Goal: Transaction & Acquisition: Purchase product/service

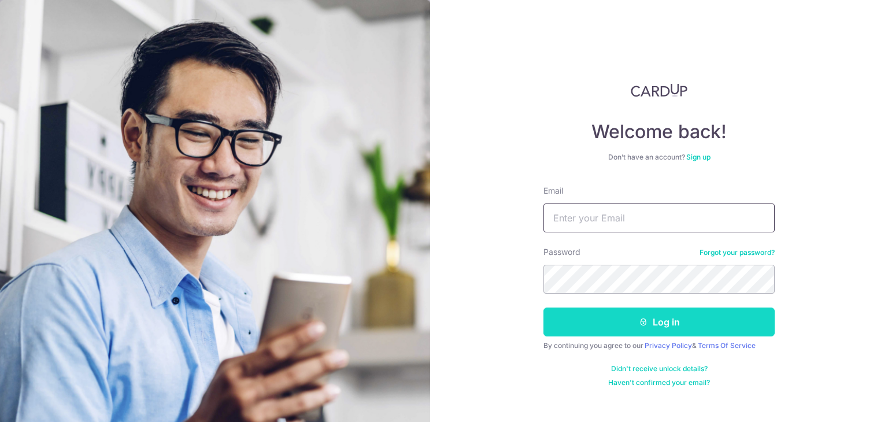
type input "admin@luccavudor.com"
click at [649, 323] on button "Log in" at bounding box center [658, 322] width 231 height 29
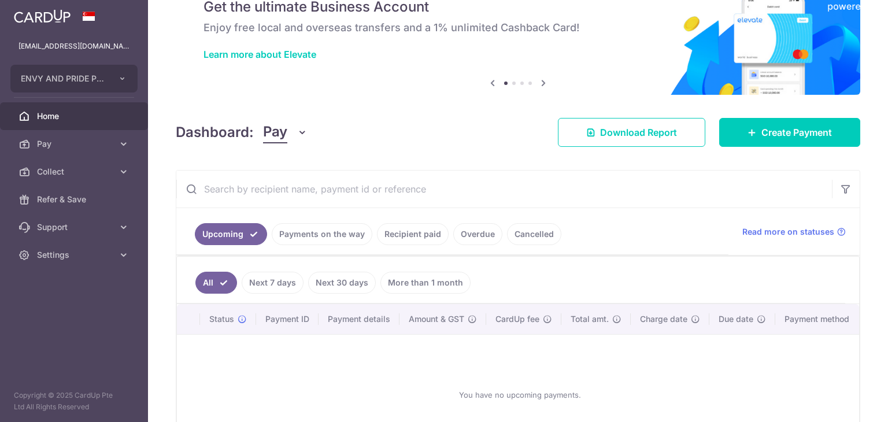
scroll to position [54, 0]
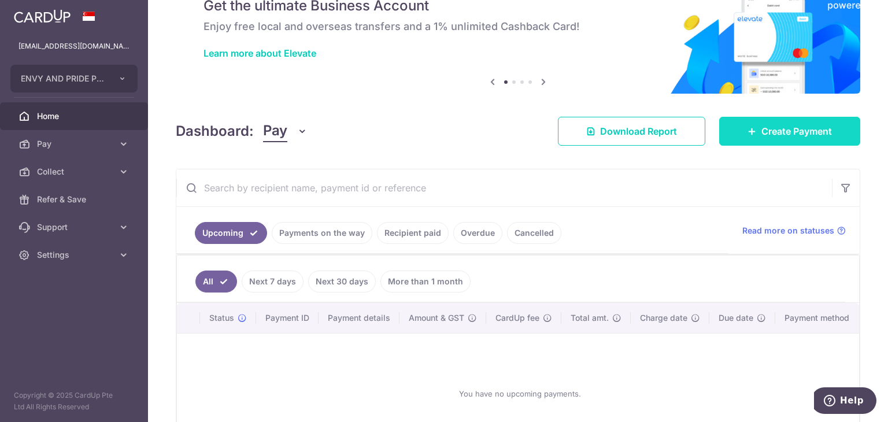
click at [775, 128] on span "Create Payment" at bounding box center [796, 131] width 71 height 14
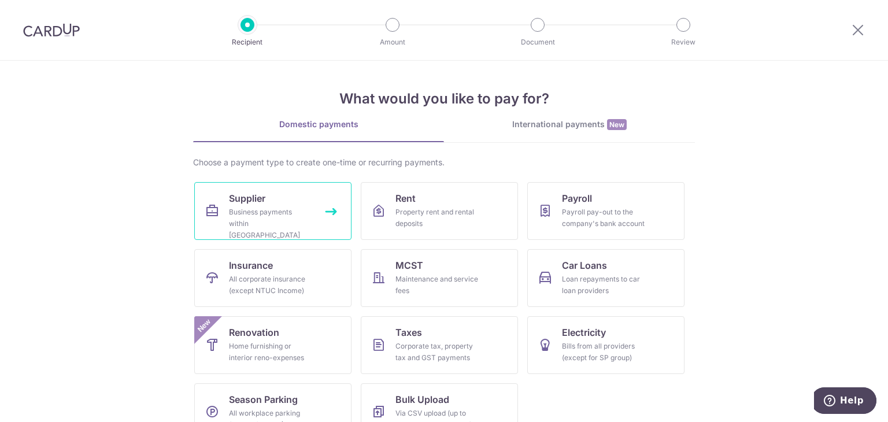
click at [295, 221] on div "Business payments within Singapore" at bounding box center [270, 223] width 83 height 35
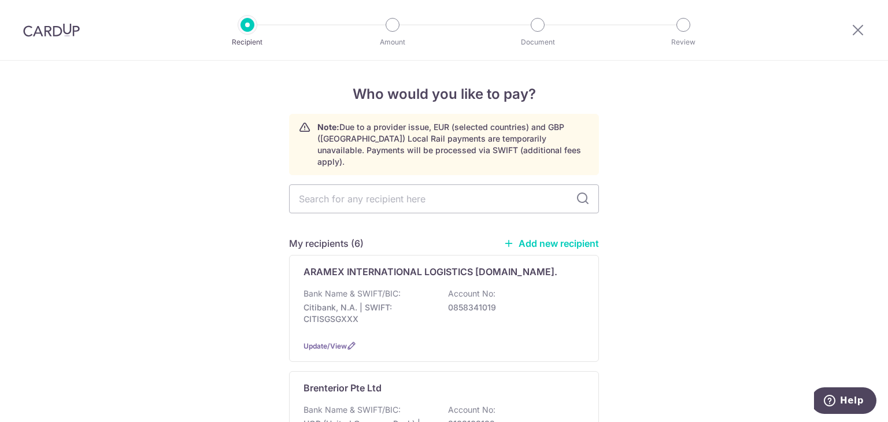
click at [547, 238] on link "Add new recipient" at bounding box center [551, 244] width 95 height 12
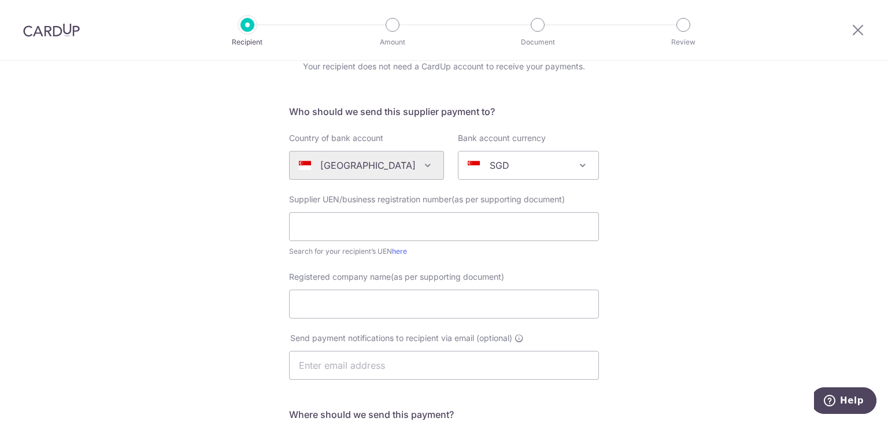
scroll to position [53, 0]
click at [458, 234] on input "text" at bounding box center [444, 226] width 310 height 29
type input "201434042K"
click at [672, 253] on div "Who would you like to pay? Your recipient does not need a CardUp account to rec…" at bounding box center [444, 358] width 888 height 701
click at [340, 304] on input "Registered company name(as per supporting document)" at bounding box center [444, 304] width 310 height 29
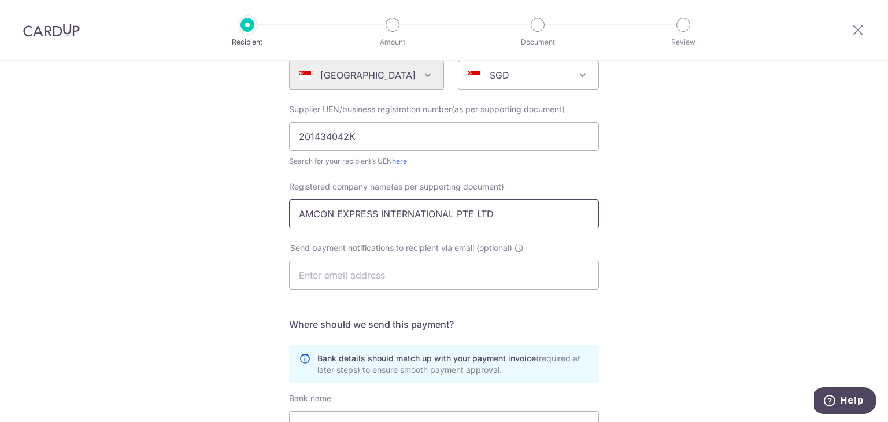
scroll to position [155, 0]
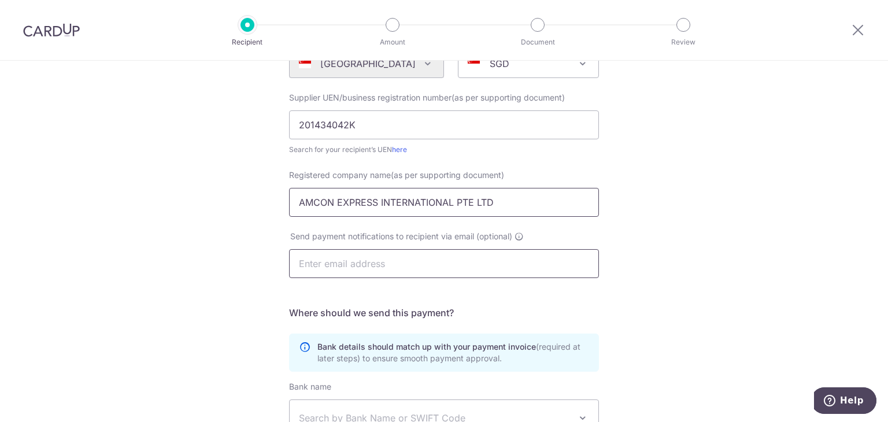
type input "AMCON EXPRESS INTERNATIONAL PTE LTD"
click at [353, 265] on input "text" at bounding box center [444, 263] width 310 height 29
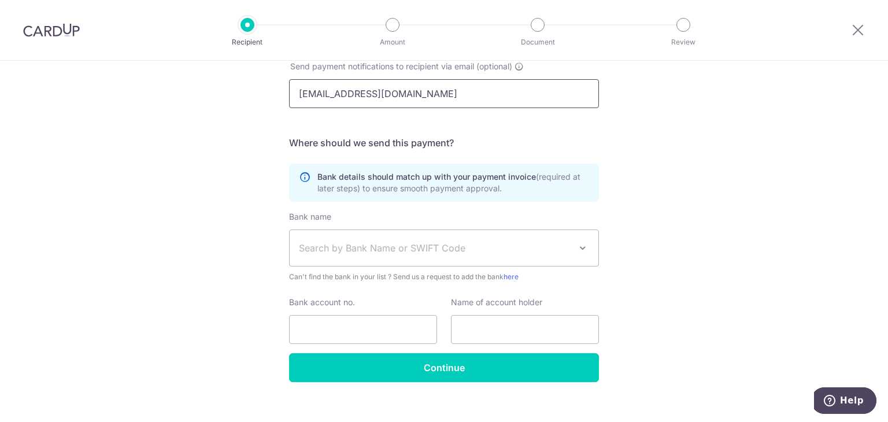
scroll to position [328, 0]
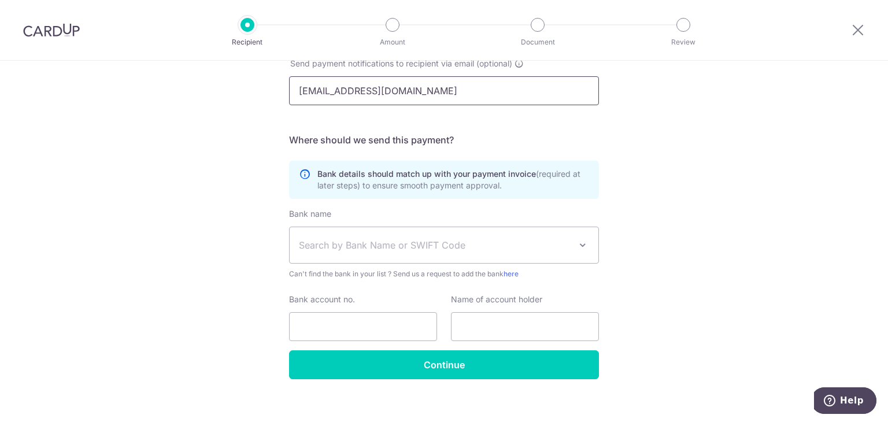
type input "admin@palianocasa.com"
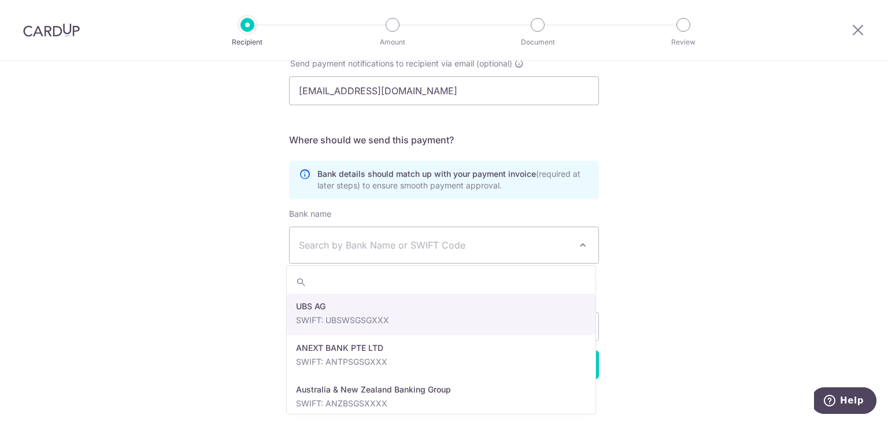
click at [474, 243] on span "Search by Bank Name or SWIFT Code" at bounding box center [435, 245] width 272 height 14
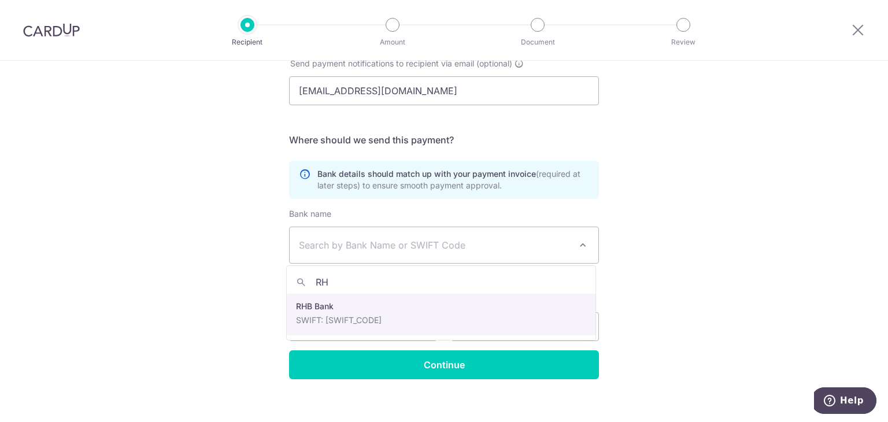
type input "RH"
select select "13"
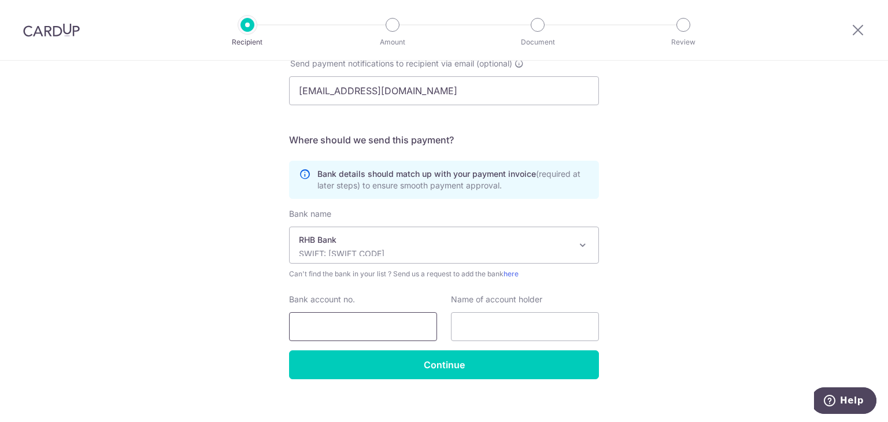
click at [369, 316] on input "Bank account no." at bounding box center [363, 326] width 148 height 29
type input "18010692505"
click at [483, 328] on input "text" at bounding box center [525, 326] width 148 height 29
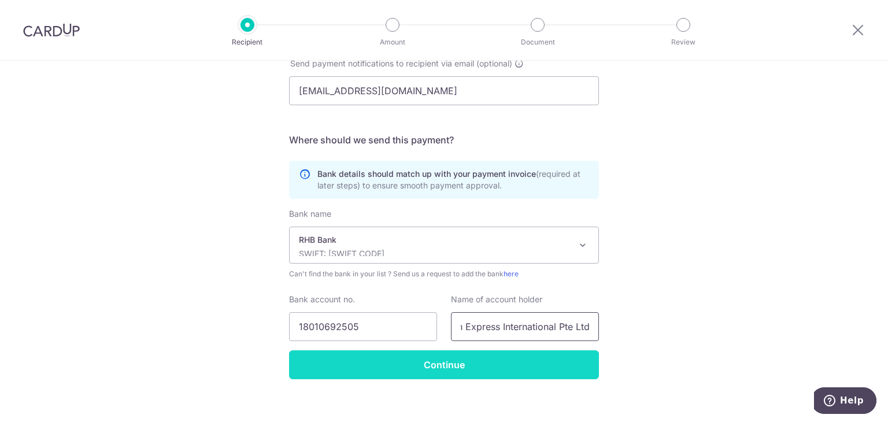
type input "Amcon Express International Pte Ltd"
click at [401, 376] on input "Continue" at bounding box center [444, 364] width 310 height 29
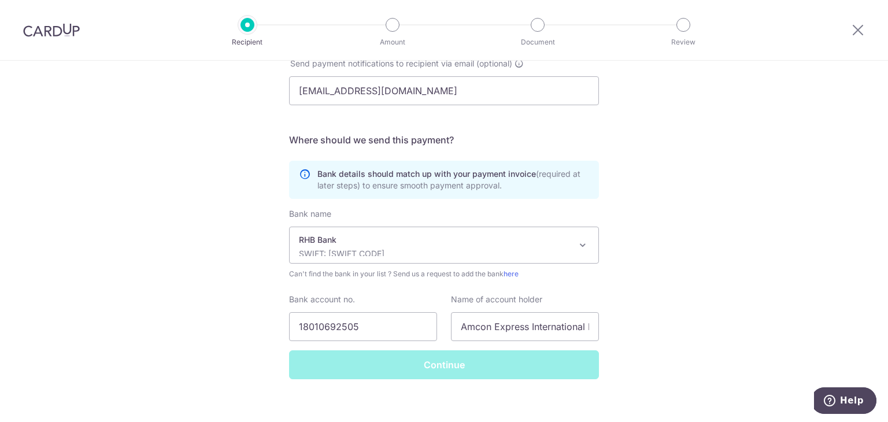
click at [401, 376] on div "Continue" at bounding box center [444, 364] width 324 height 29
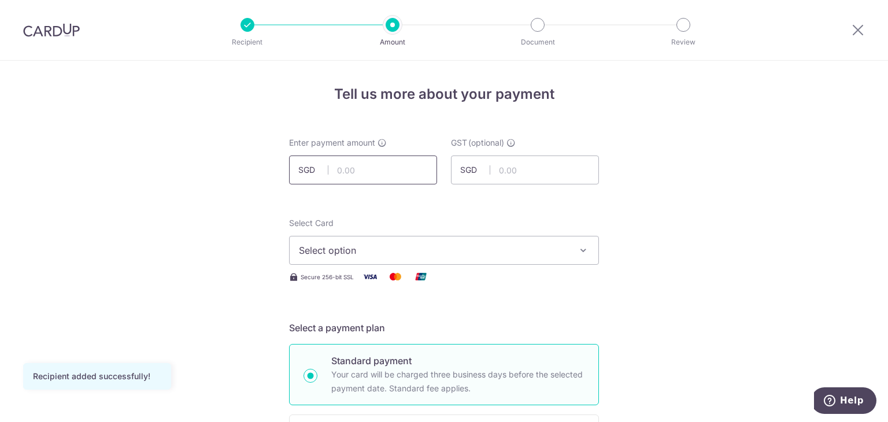
click at [359, 169] on input "text" at bounding box center [363, 170] width 148 height 29
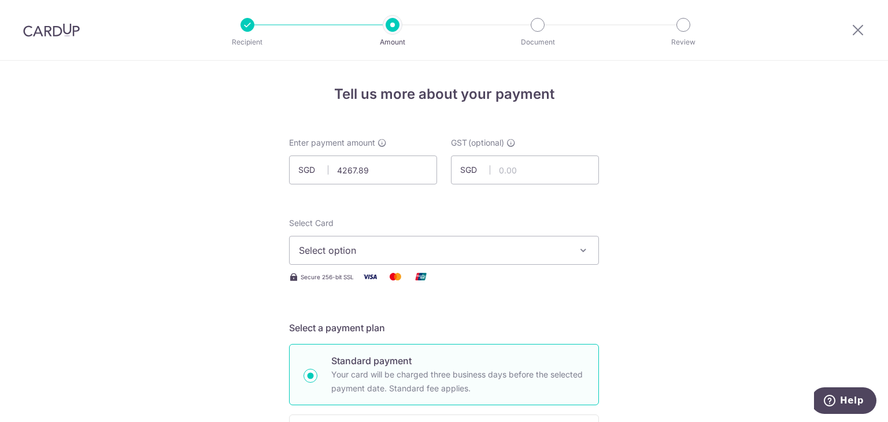
type input "4,267.89"
click at [537, 253] on span "Select option" at bounding box center [433, 250] width 269 height 14
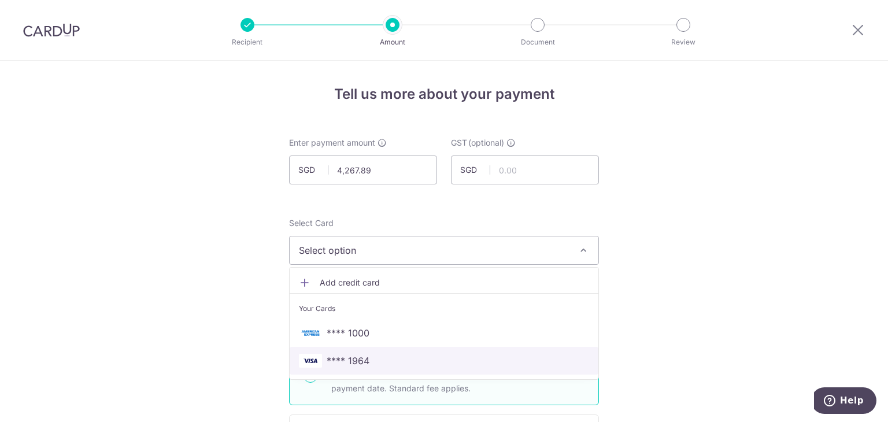
click at [451, 362] on span "**** 1964" at bounding box center [444, 361] width 290 height 14
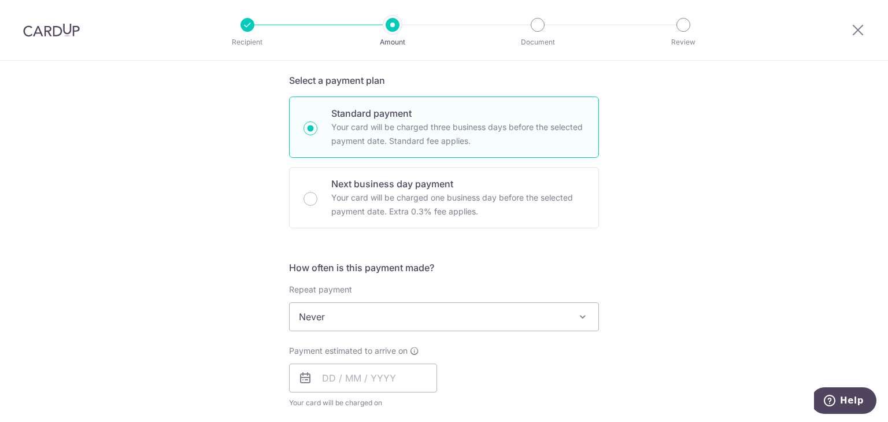
scroll to position [278, 0]
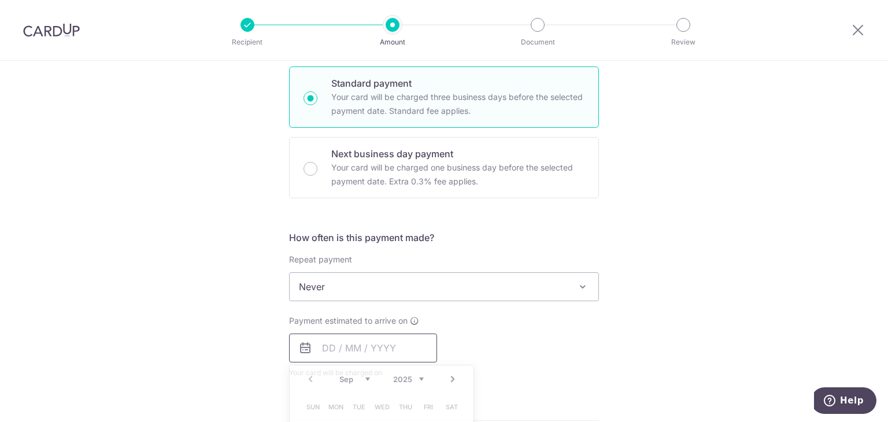
click at [361, 349] on input "text" at bounding box center [363, 348] width 148 height 29
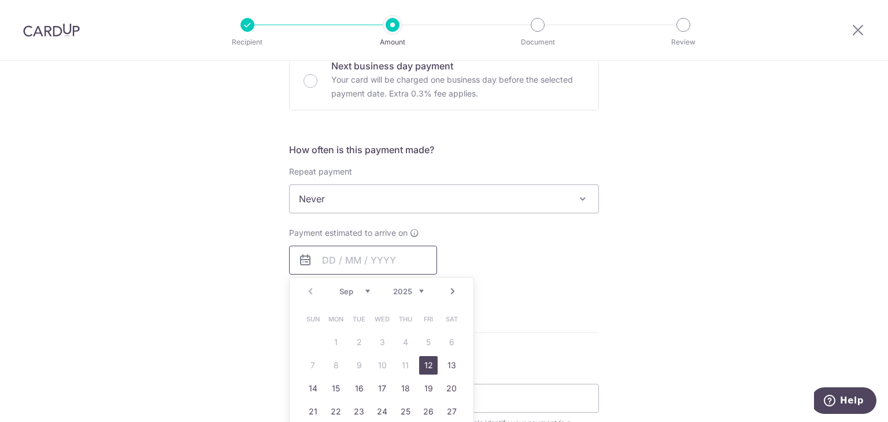
scroll to position [369, 0]
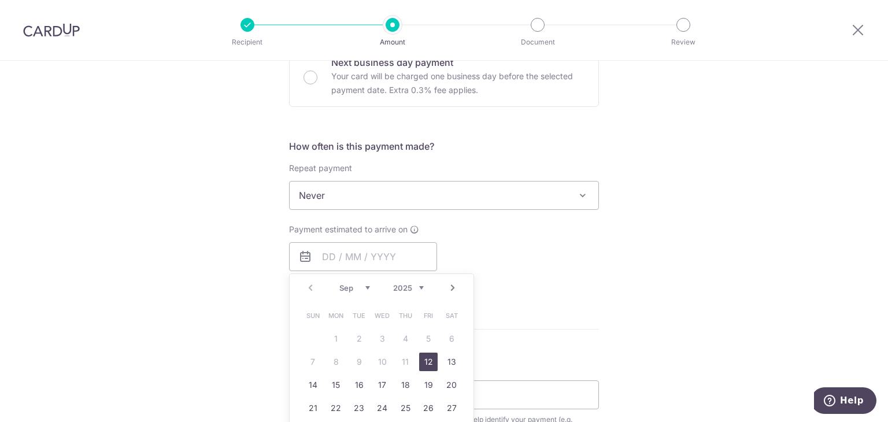
click at [421, 365] on link "12" at bounding box center [428, 362] width 19 height 19
type input "12/09/2025"
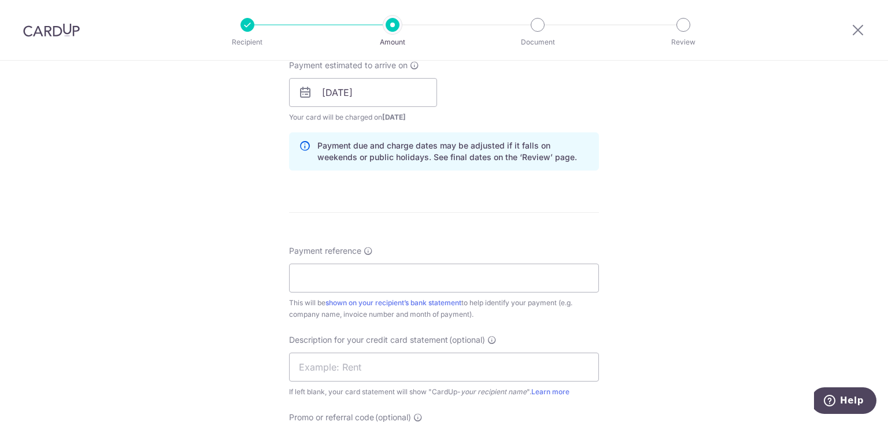
scroll to position [614, 0]
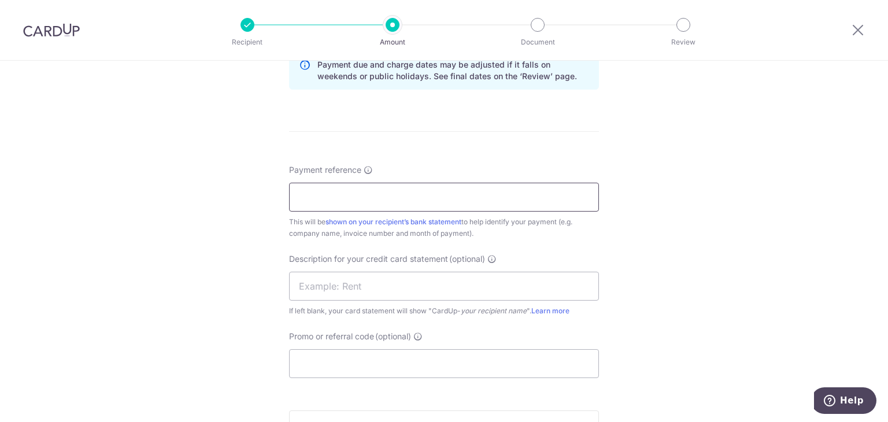
click at [428, 195] on input "Payment reference" at bounding box center [444, 197] width 310 height 29
type input "envy and pride"
click at [387, 290] on input "text" at bounding box center [444, 286] width 310 height 29
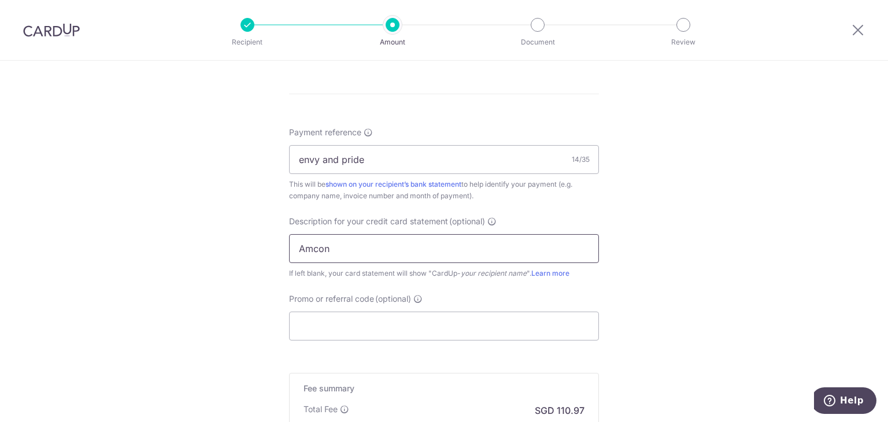
scroll to position [683, 0]
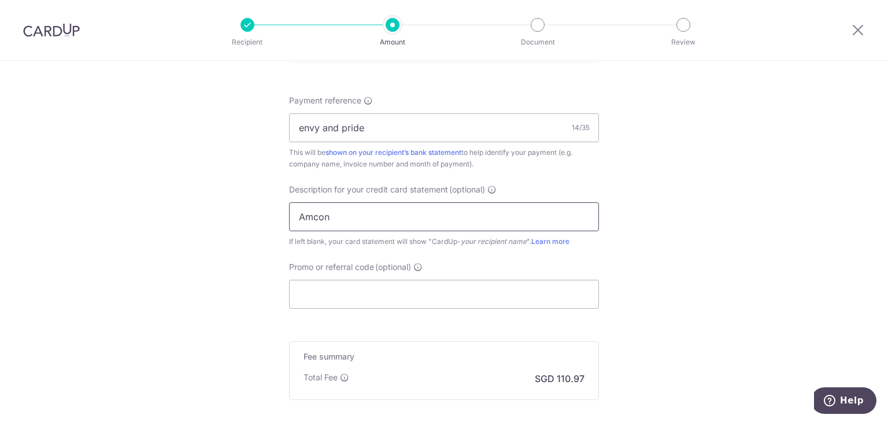
type input "Amcon"
click at [387, 290] on input "Promo or referral code (optional)" at bounding box center [444, 294] width 310 height 29
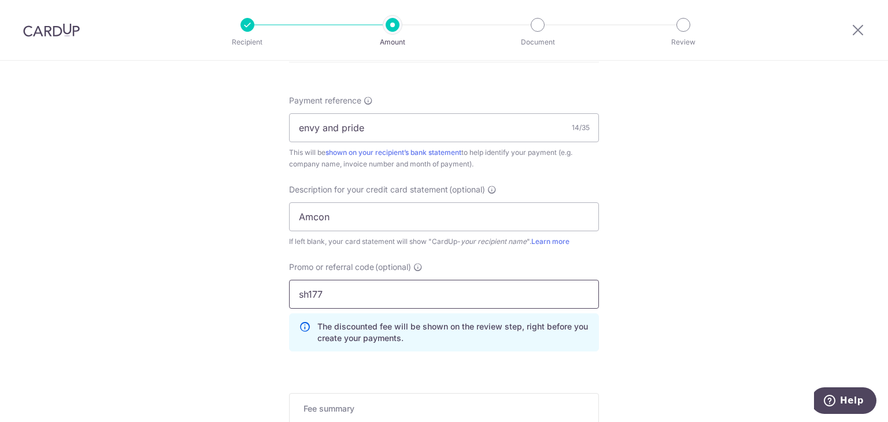
type input "sh177"
click at [597, 288] on div "Promo or referral code (optional) sh177 The discounted fee will be shown on the…" at bounding box center [444, 310] width 324 height 99
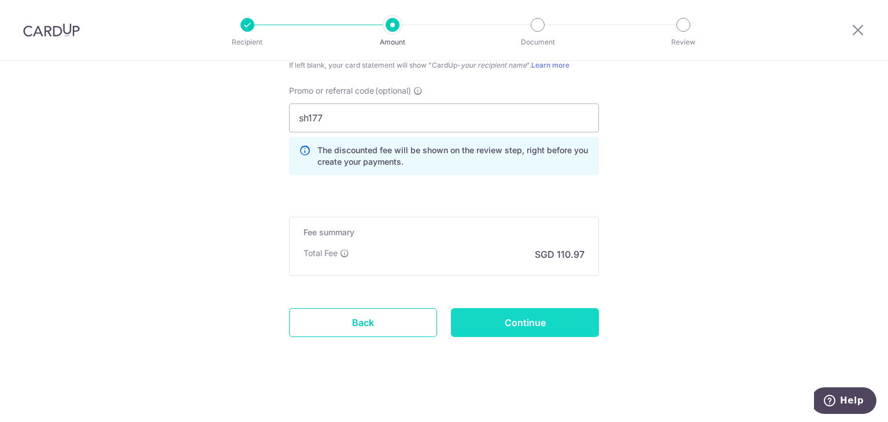
click at [530, 320] on input "Continue" at bounding box center [525, 322] width 148 height 29
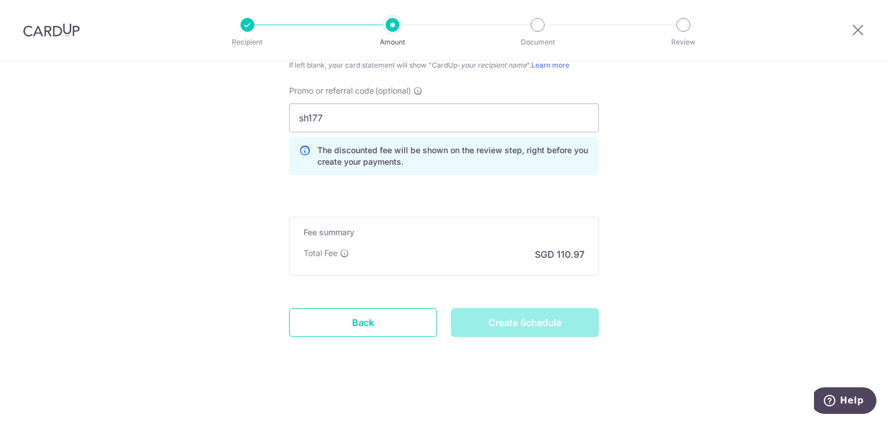
type input "Create Schedule"
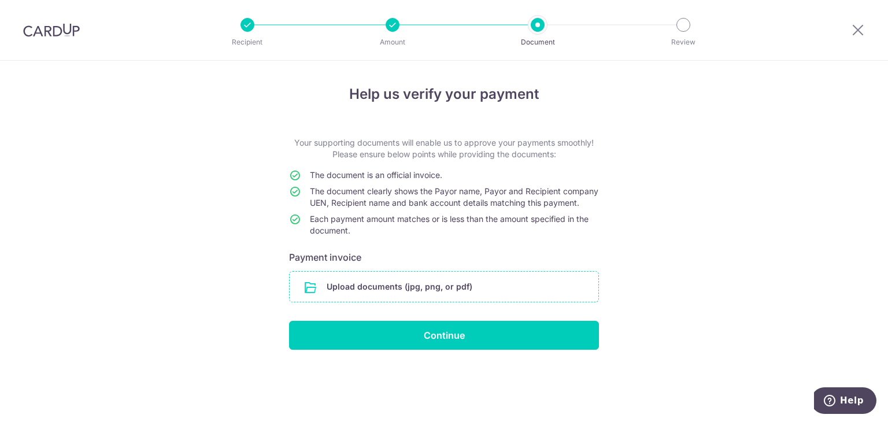
click at [469, 287] on input "file" at bounding box center [444, 287] width 309 height 30
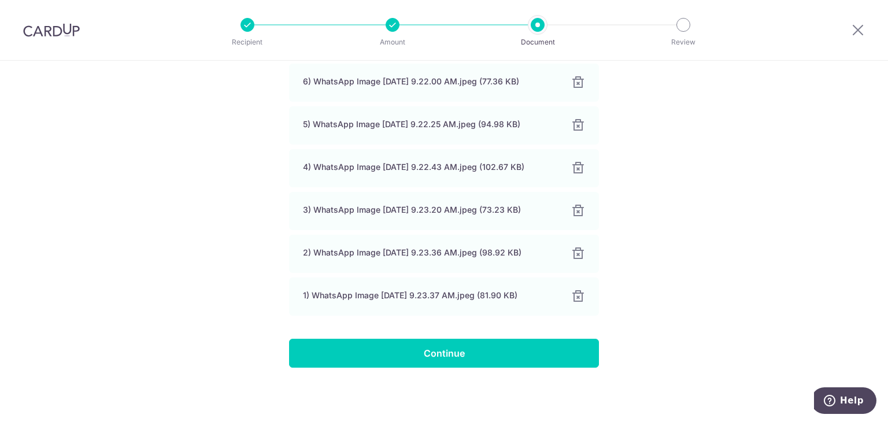
scroll to position [297, 0]
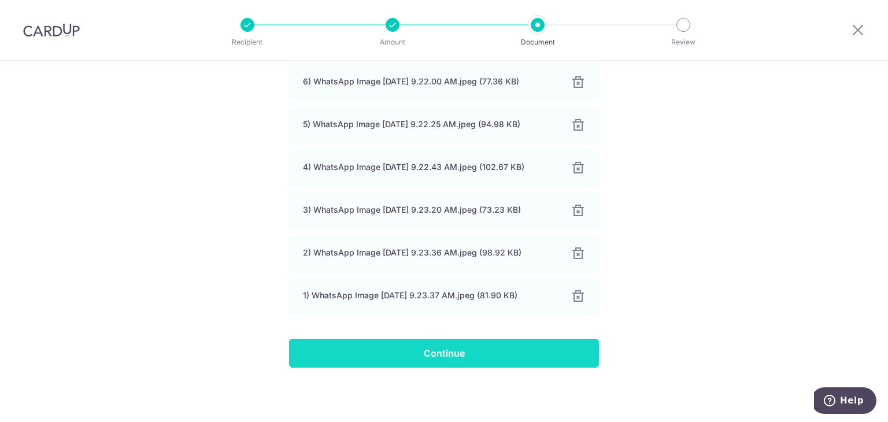
click at [423, 362] on input "Continue" at bounding box center [444, 353] width 310 height 29
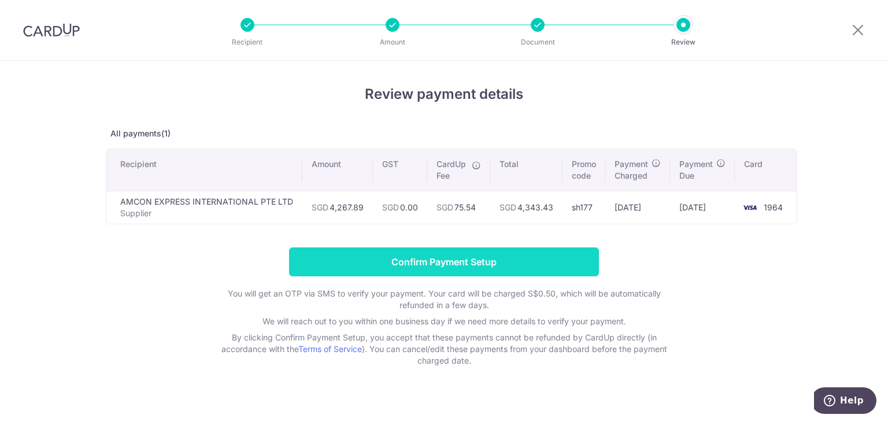
click at [474, 265] on input "Confirm Payment Setup" at bounding box center [444, 261] width 310 height 29
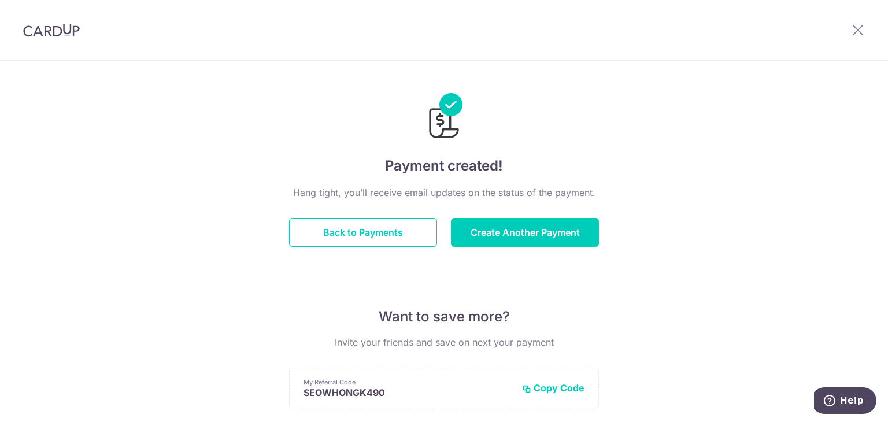
click at [660, 127] on div "Payment created! Hang tight, you’ll receive email updates on the status of the …" at bounding box center [444, 369] width 888 height 617
click at [42, 34] on img at bounding box center [51, 30] width 57 height 14
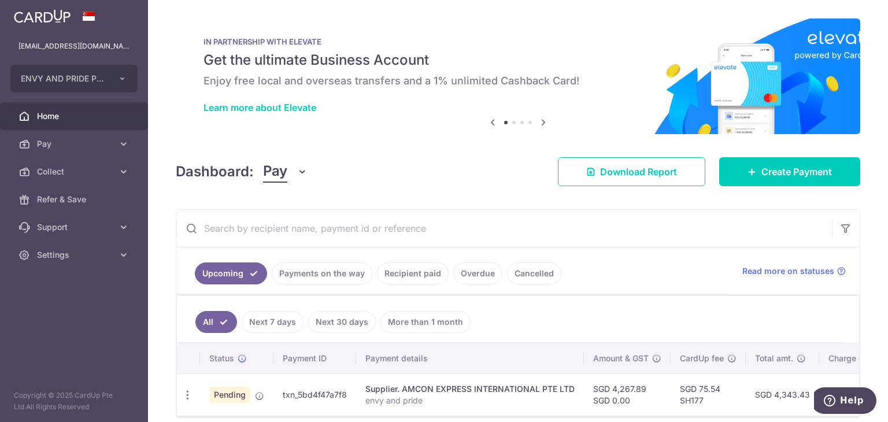
scroll to position [54, 0]
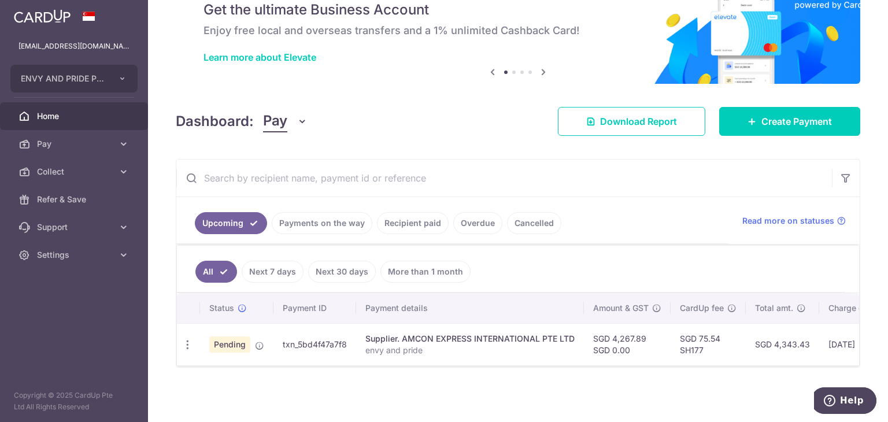
click at [314, 218] on link "Payments on the way" at bounding box center [322, 223] width 101 height 22
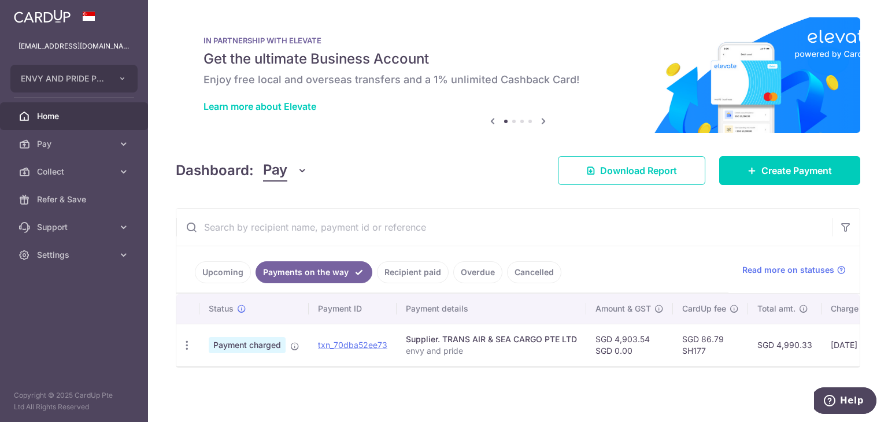
scroll to position [6, 0]
click at [214, 261] on link "Upcoming" at bounding box center [223, 272] width 56 height 22
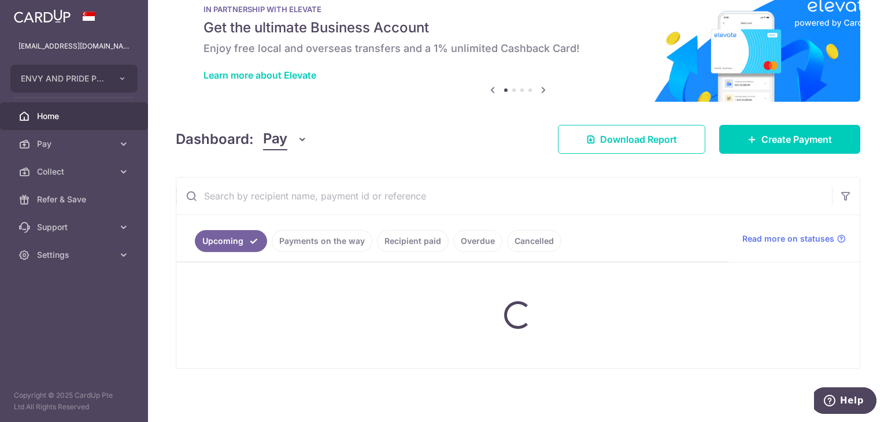
scroll to position [54, 0]
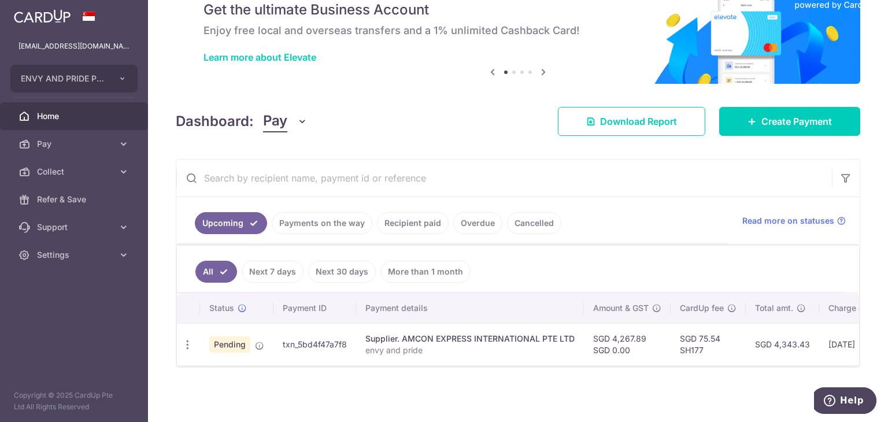
drag, startPoint x: 863, startPoint y: 330, endPoint x: 754, endPoint y: 359, distance: 112.5
click at [754, 359] on div "Status Payment ID Payment details Amount & GST CardUp fee Total amt. Charge dat…" at bounding box center [518, 329] width 682 height 72
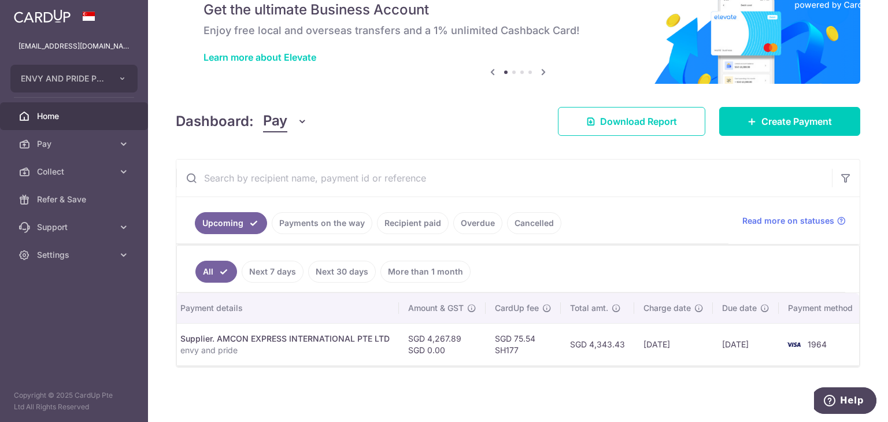
scroll to position [0, 192]
